Goal: Check status: Check status

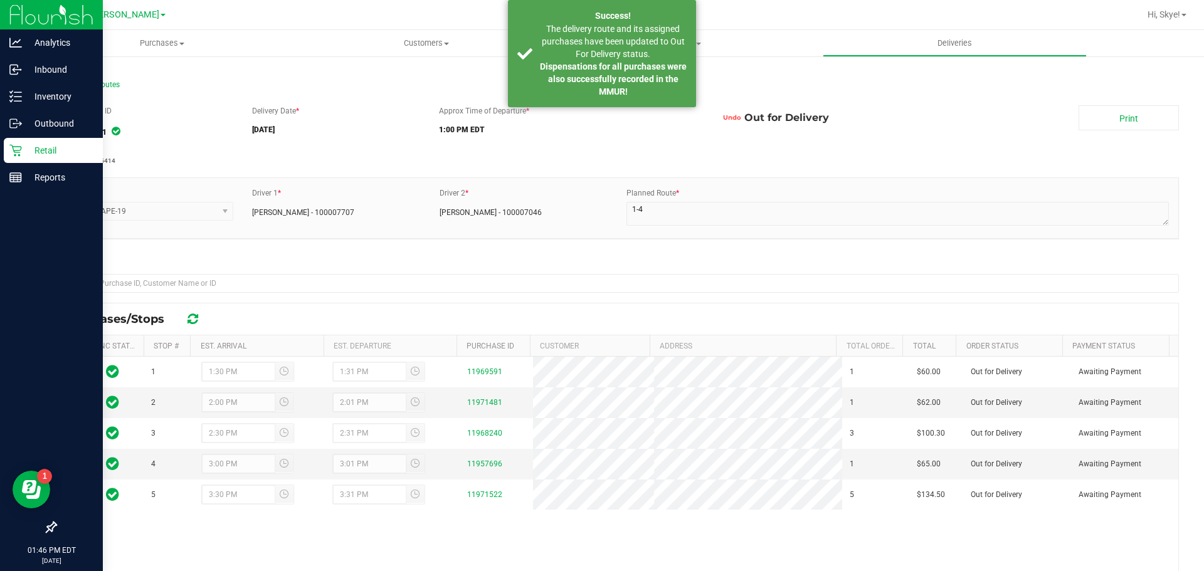
click at [34, 149] on p "Retail" at bounding box center [59, 150] width 75 height 15
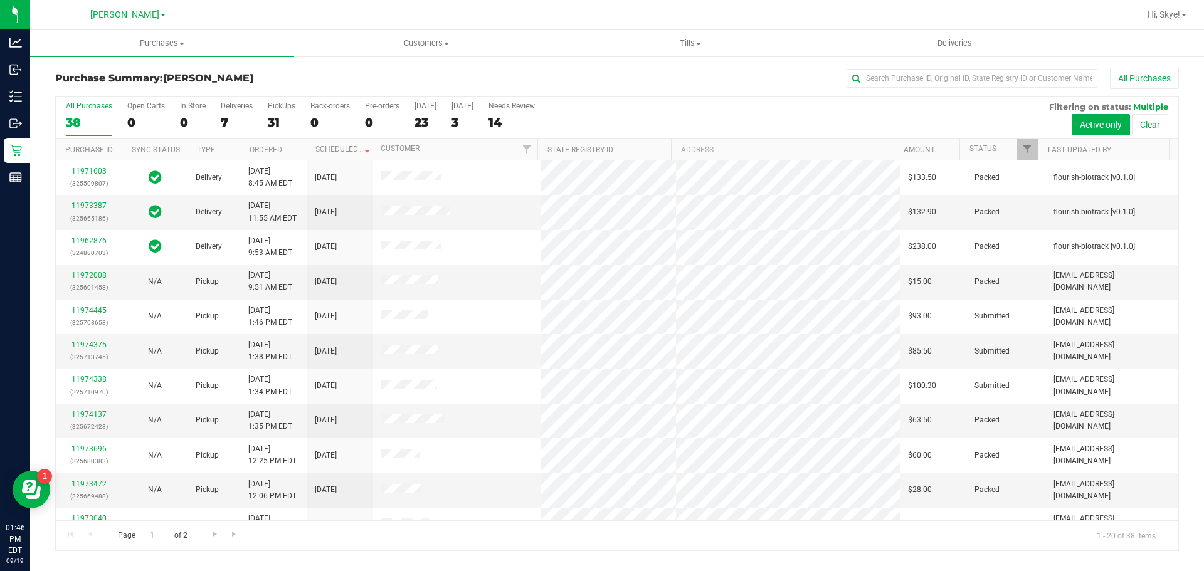
click at [230, 118] on div "7" at bounding box center [237, 122] width 32 height 14
click at [0, 0] on input "Deliveries 7" at bounding box center [0, 0] width 0 height 0
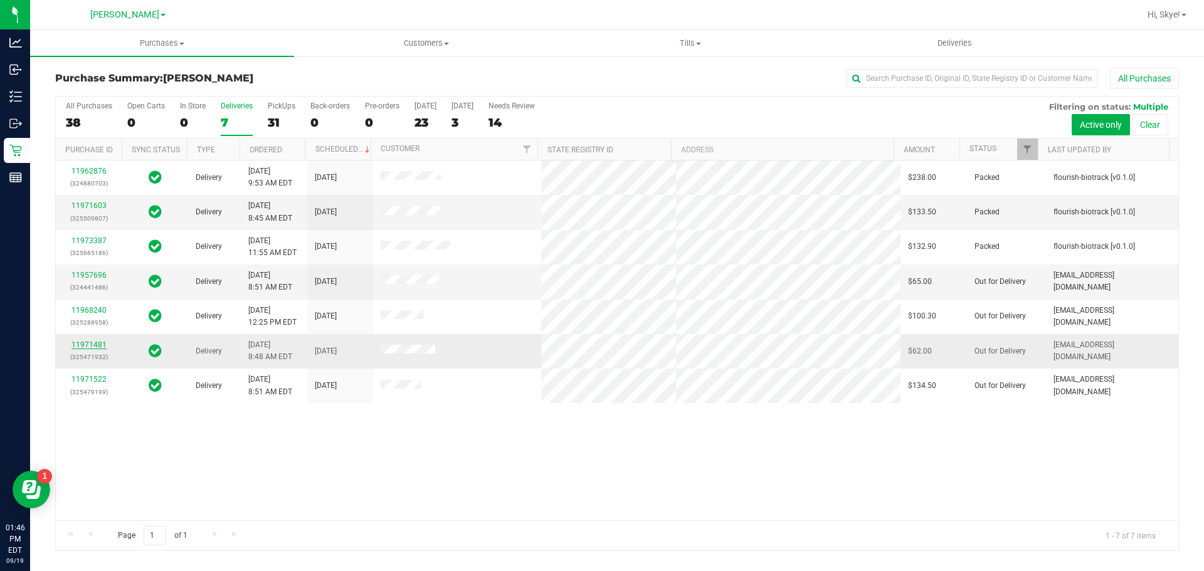
click at [95, 344] on link "11971481" at bounding box center [88, 344] width 35 height 9
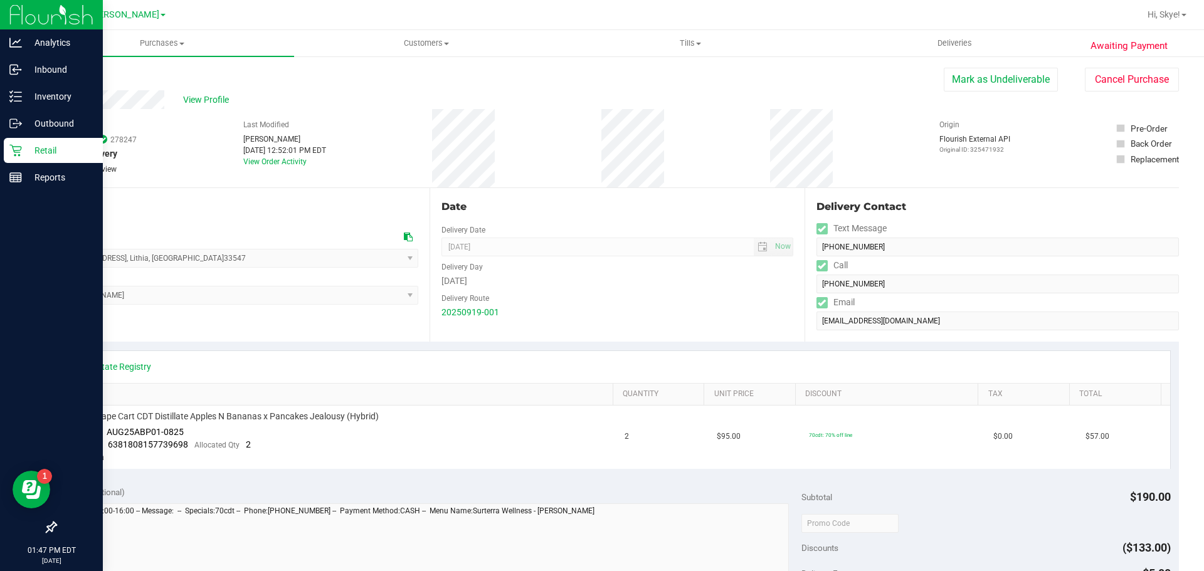
click at [46, 148] on p "Retail" at bounding box center [59, 150] width 75 height 15
